Goal: Find contact information: Find contact information

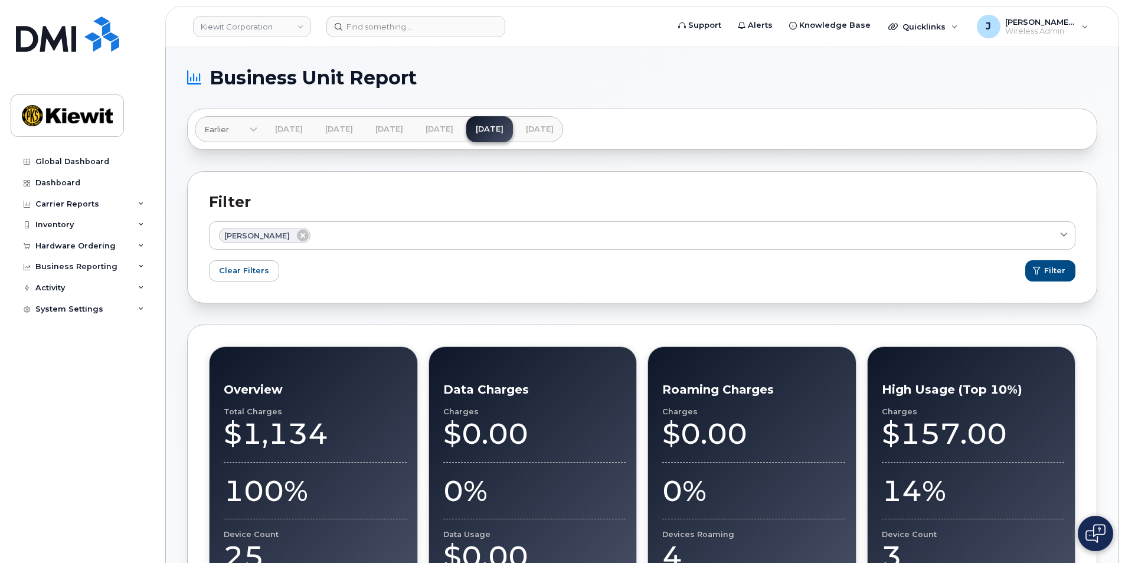
scroll to position [894, 0]
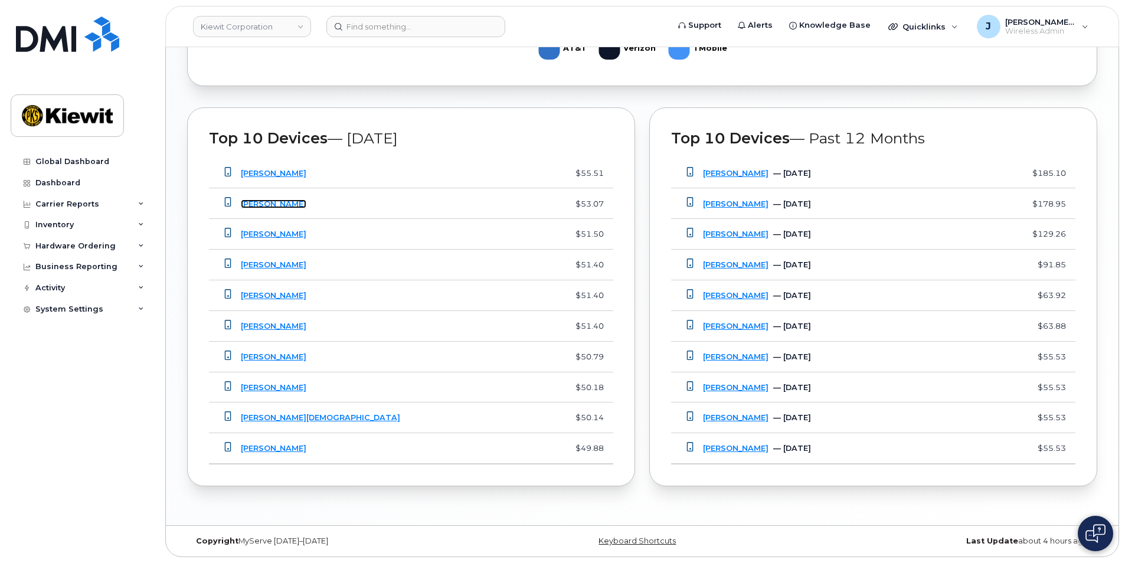
click at [287, 204] on link "[PERSON_NAME]" at bounding box center [274, 204] width 66 height 9
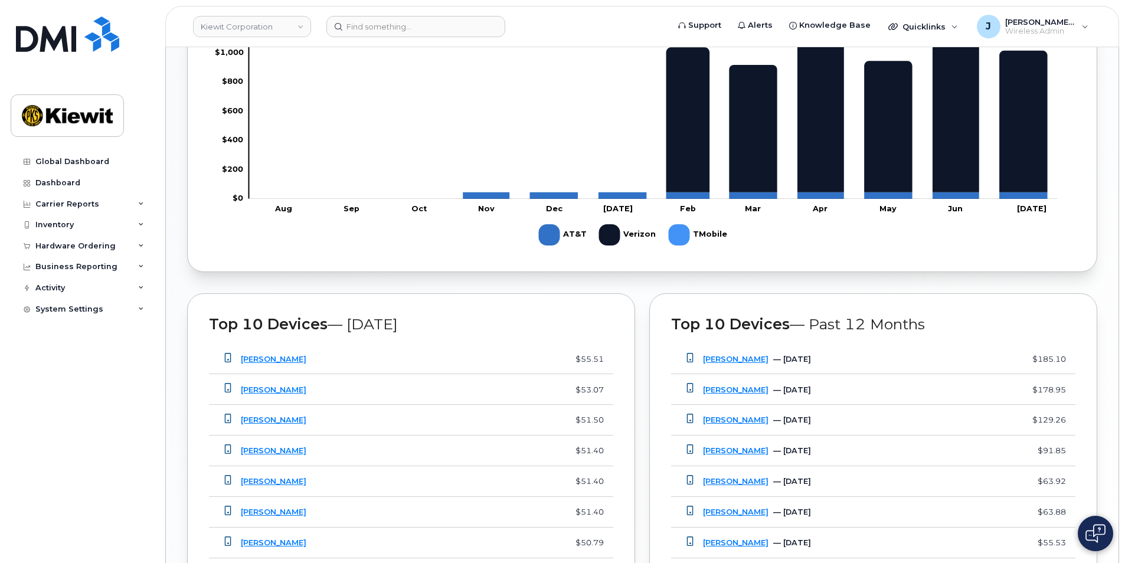
scroll to position [894, 0]
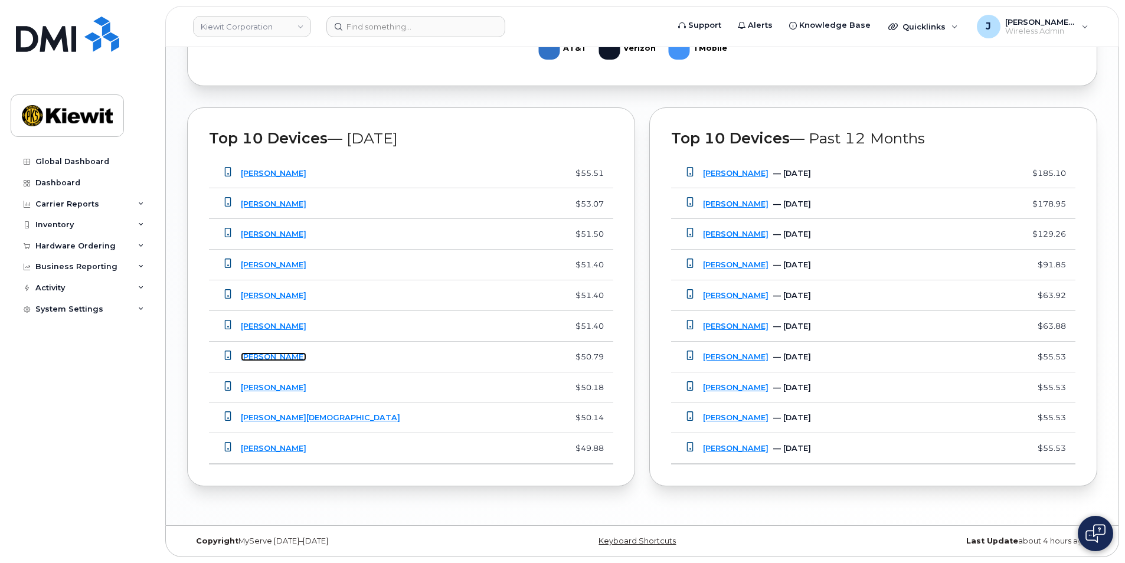
click at [280, 355] on link "[PERSON_NAME]" at bounding box center [274, 356] width 66 height 9
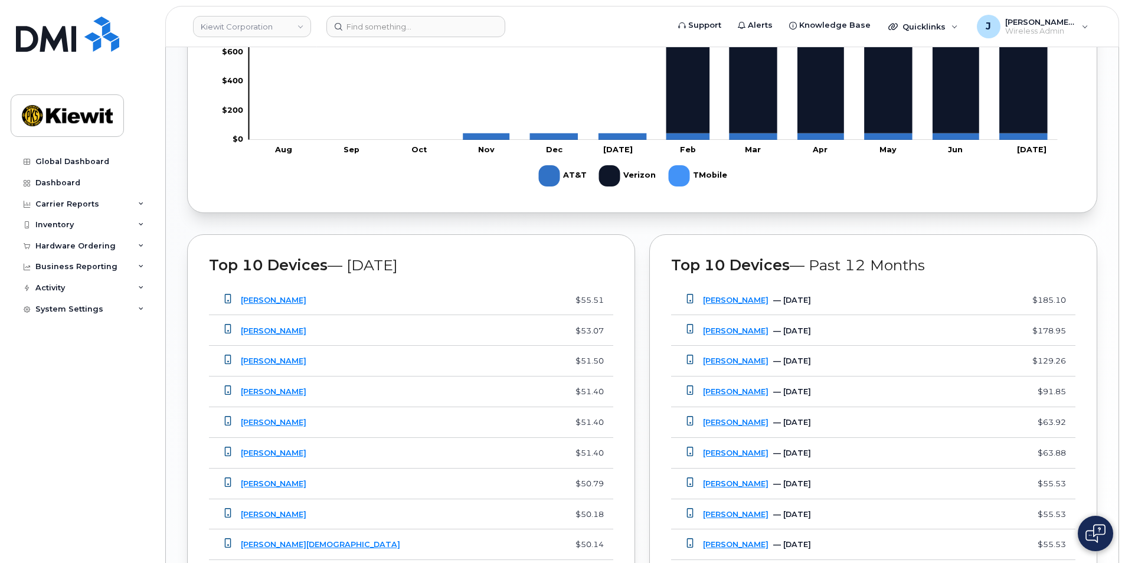
scroll to position [894, 0]
